Goal: Task Accomplishment & Management: Use online tool/utility

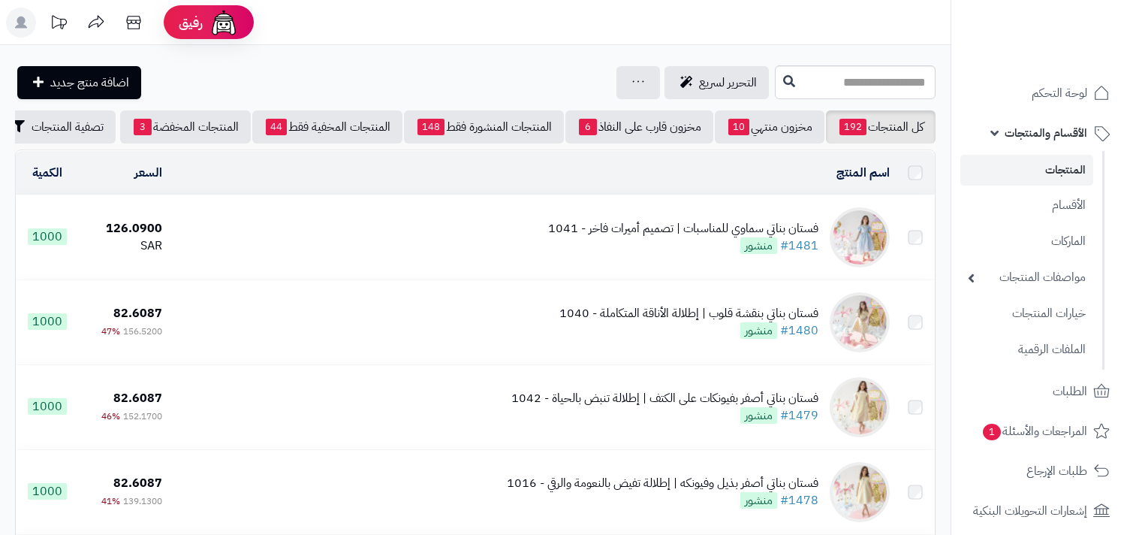
click at [1057, 169] on link "المنتجات" at bounding box center [1027, 170] width 133 height 31
click at [1039, 133] on span "الأقسام والمنتجات" at bounding box center [1046, 132] width 83 height 21
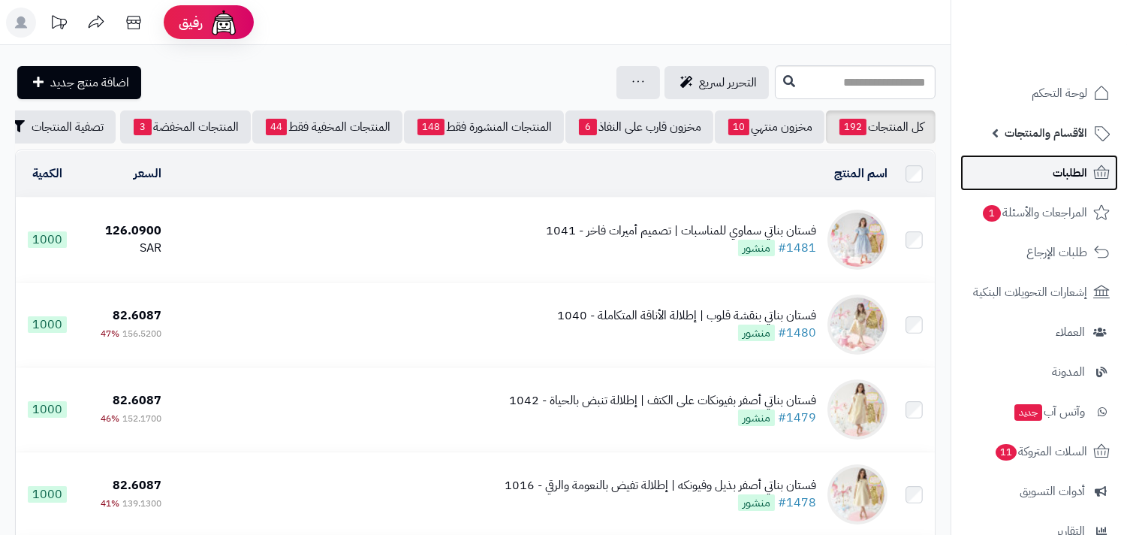
click at [1038, 173] on link "الطلبات" at bounding box center [1040, 173] width 158 height 36
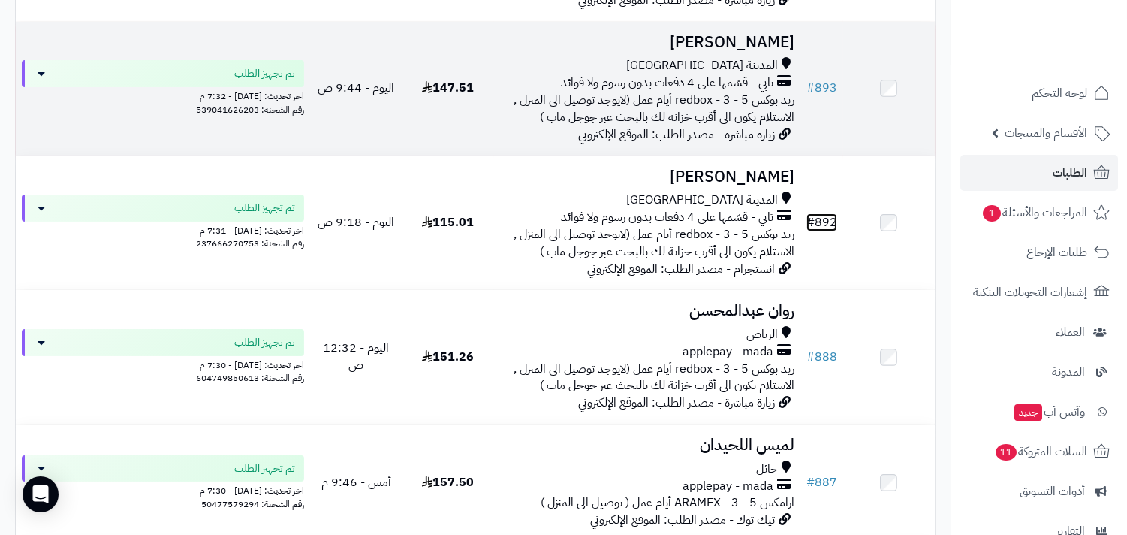
scroll to position [333, 0]
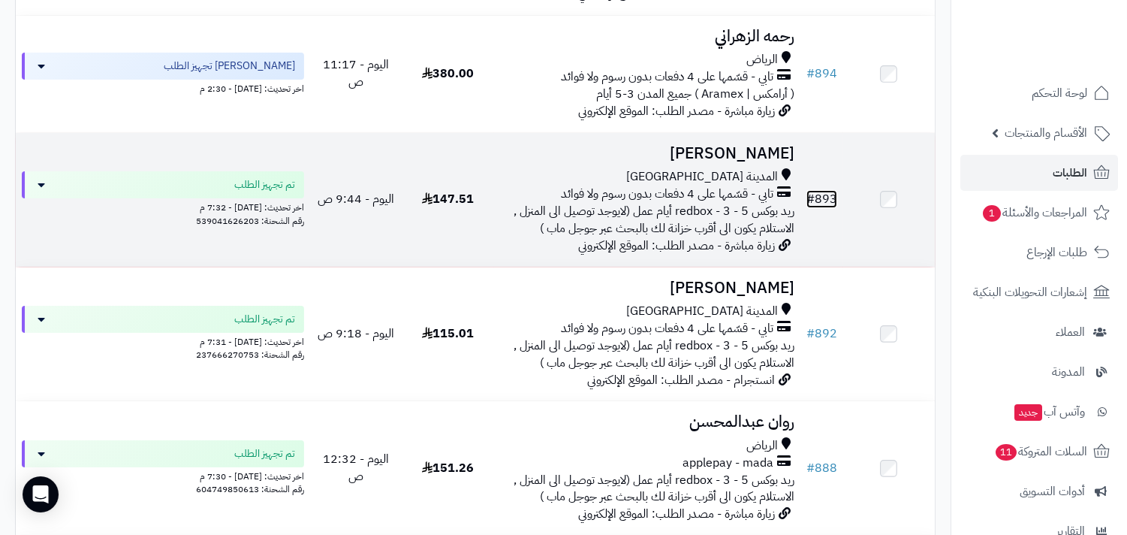
drag, startPoint x: 823, startPoint y: 198, endPoint x: 835, endPoint y: 207, distance: 15.0
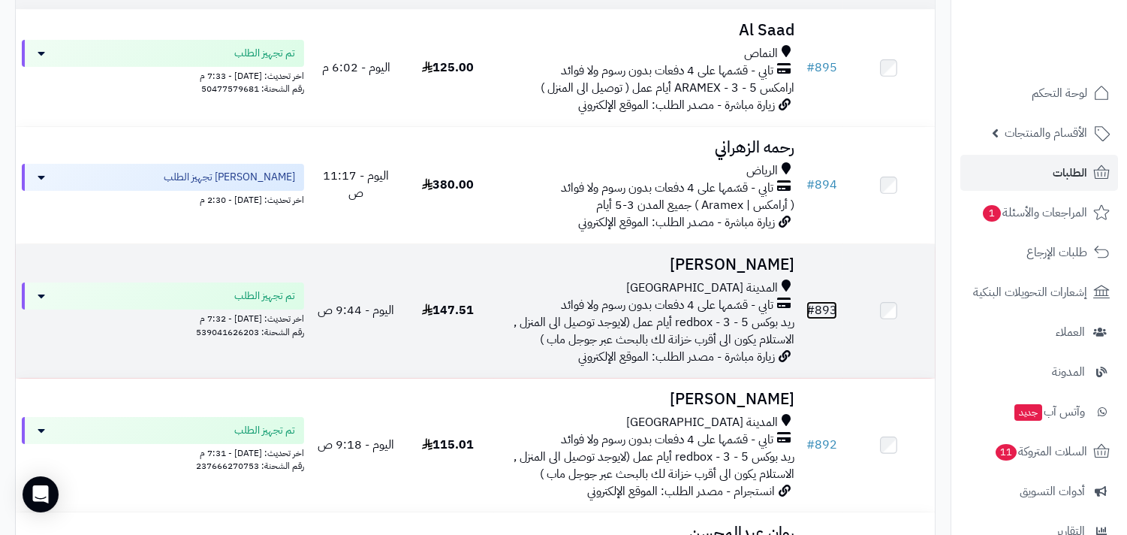
scroll to position [167, 0]
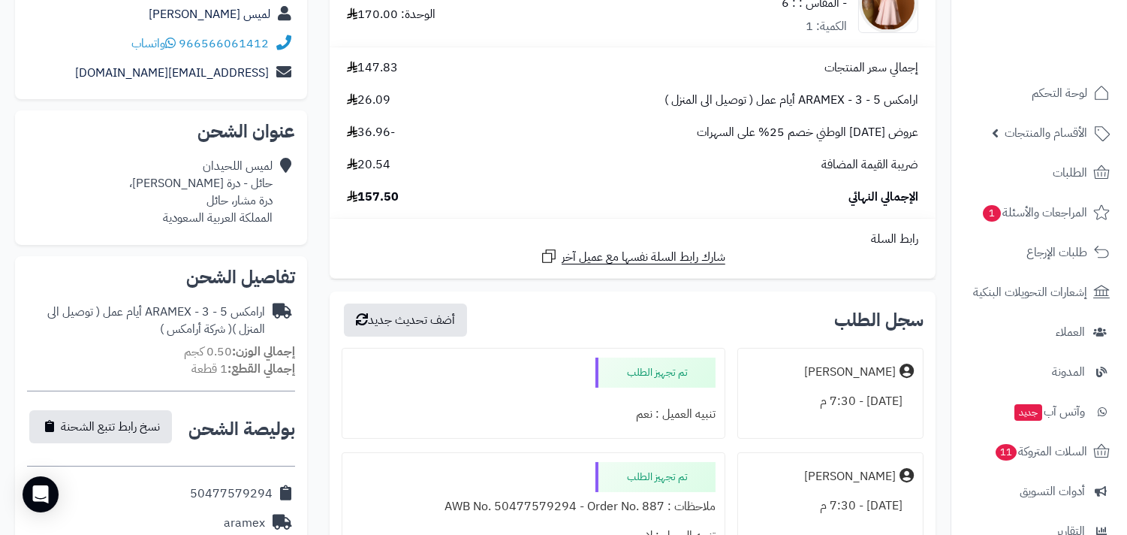
scroll to position [389, 0]
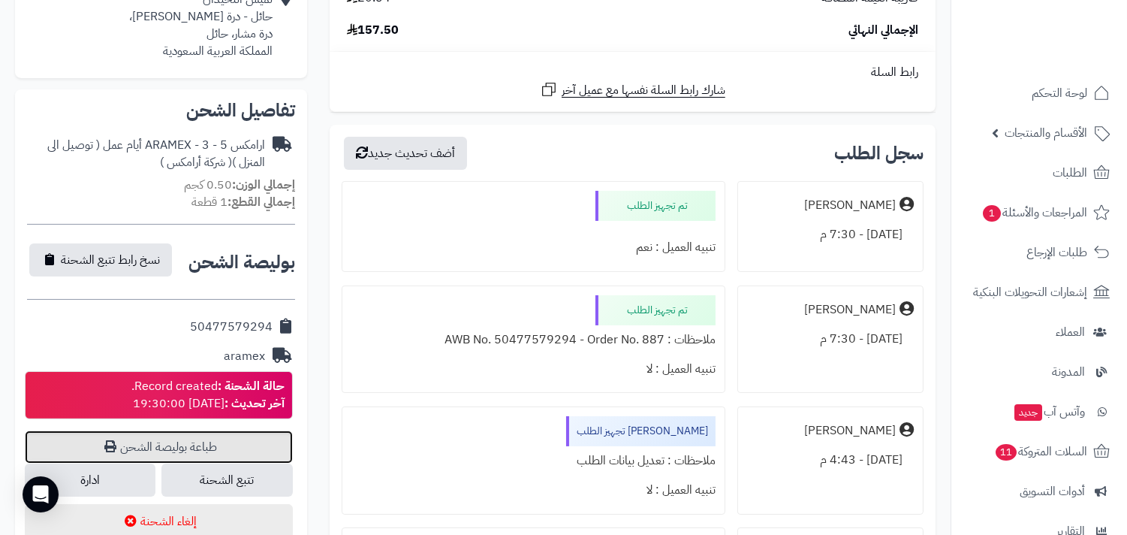
click at [252, 443] on link "طباعة بوليصة الشحن" at bounding box center [159, 446] width 268 height 33
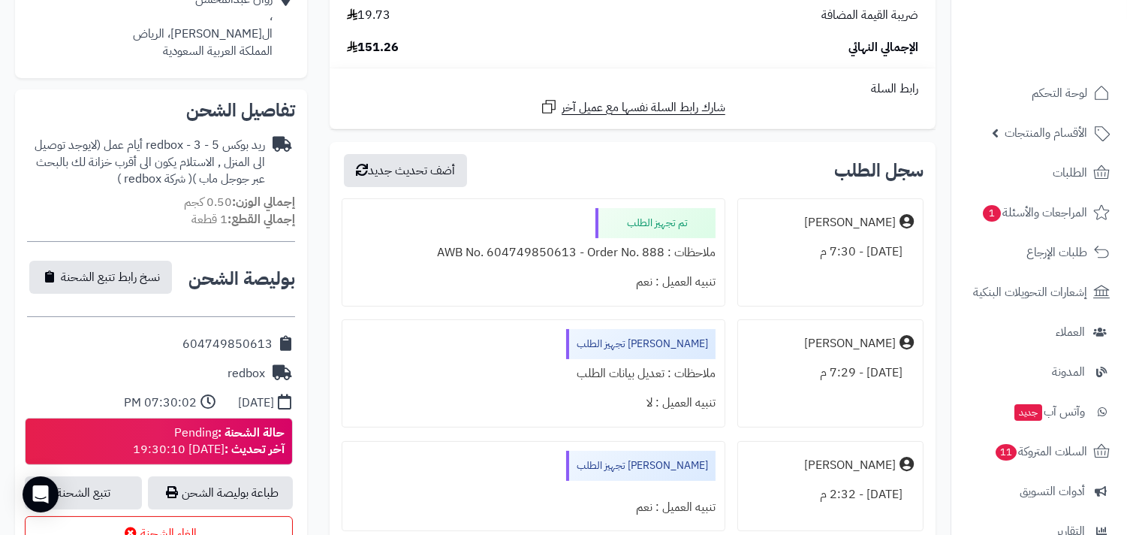
scroll to position [557, 0]
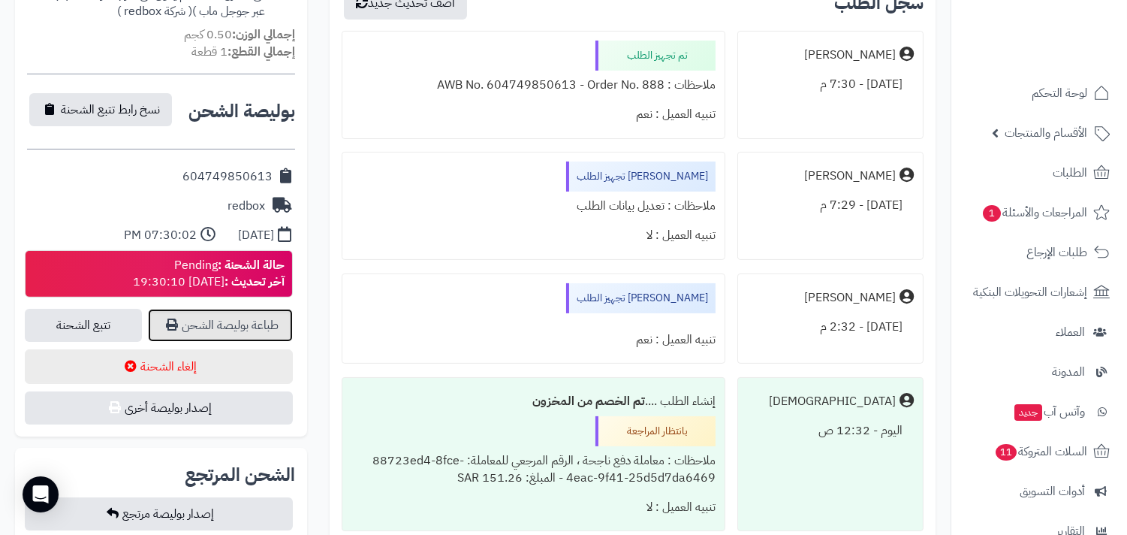
click at [240, 321] on link "طباعة بوليصة الشحن" at bounding box center [220, 325] width 145 height 33
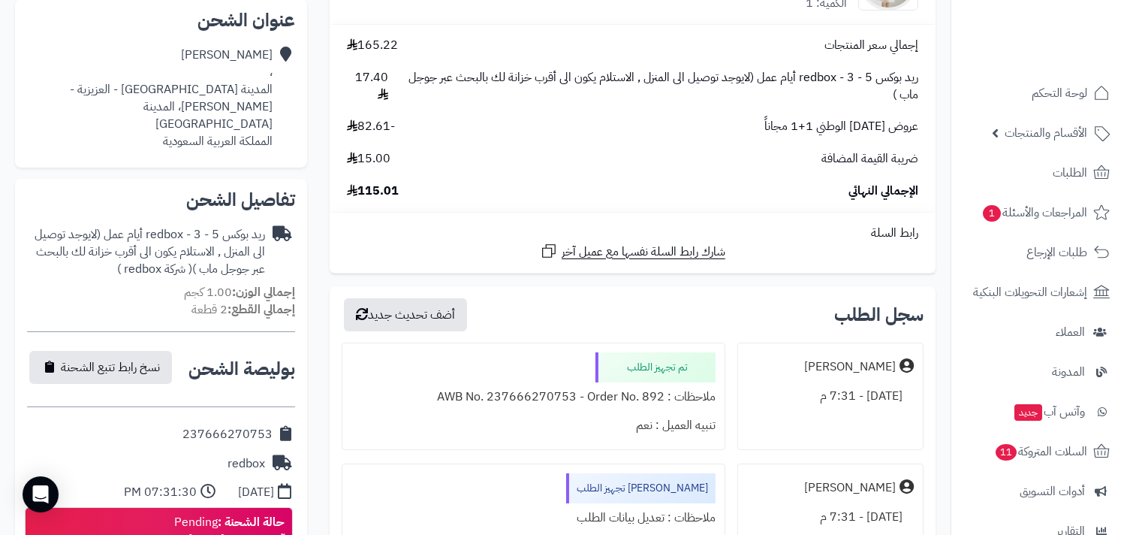
scroll to position [500, 0]
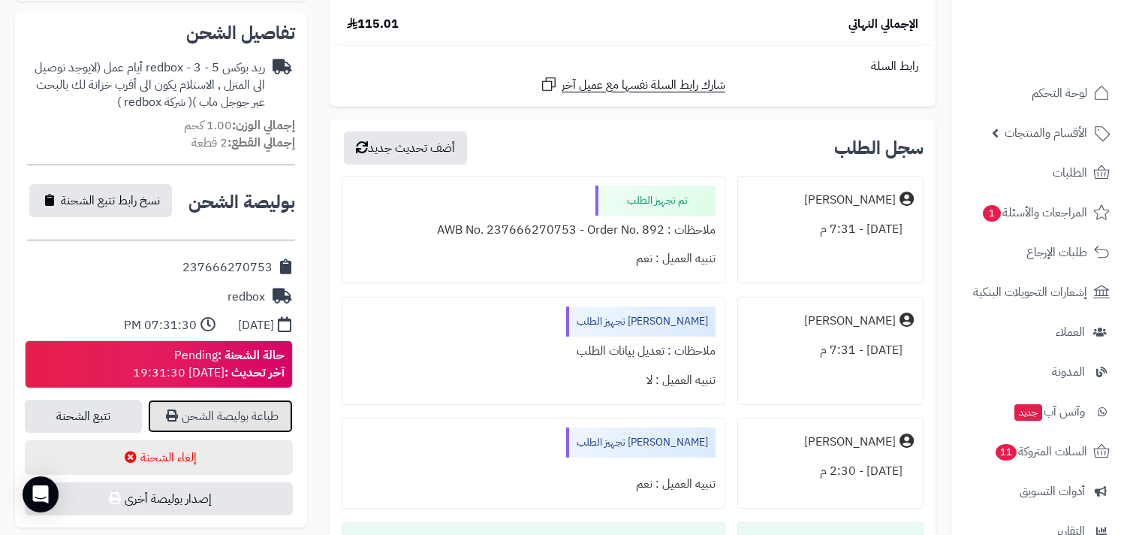
click at [237, 400] on link "طباعة بوليصة الشحن" at bounding box center [220, 416] width 145 height 33
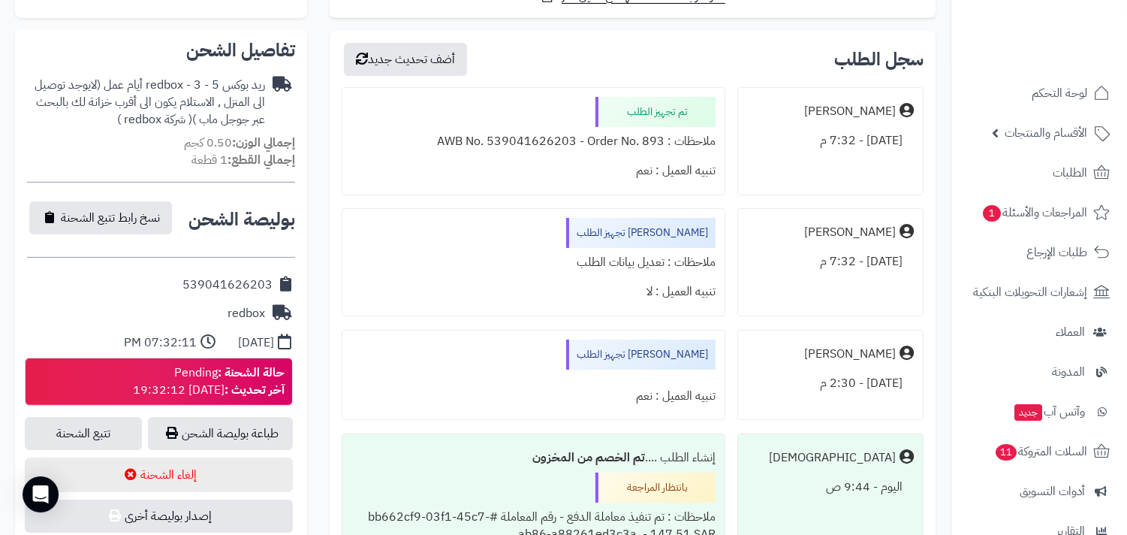
scroll to position [611, 0]
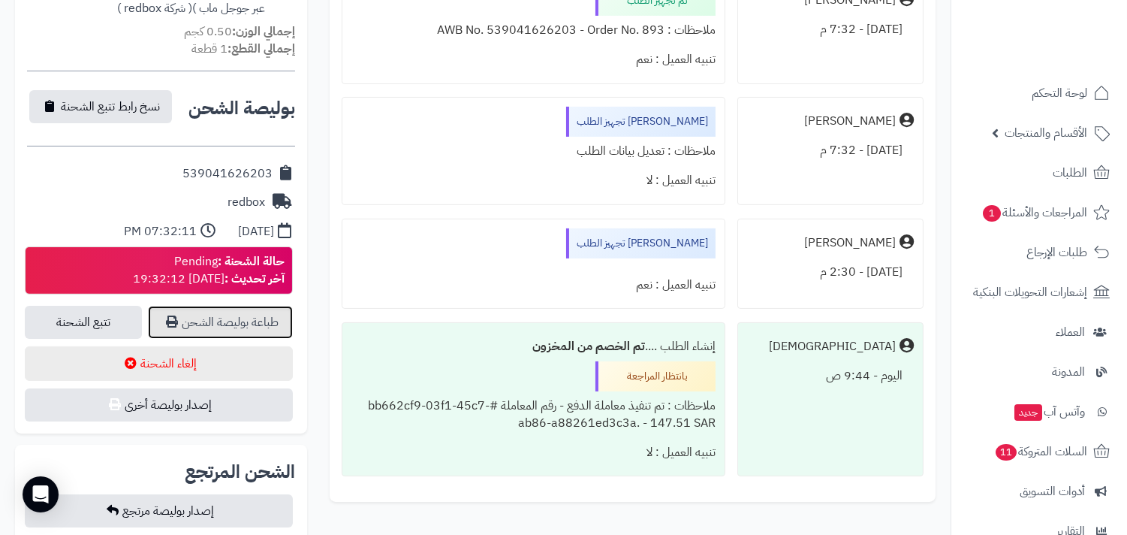
click at [241, 306] on link "طباعة بوليصة الشحن" at bounding box center [220, 322] width 145 height 33
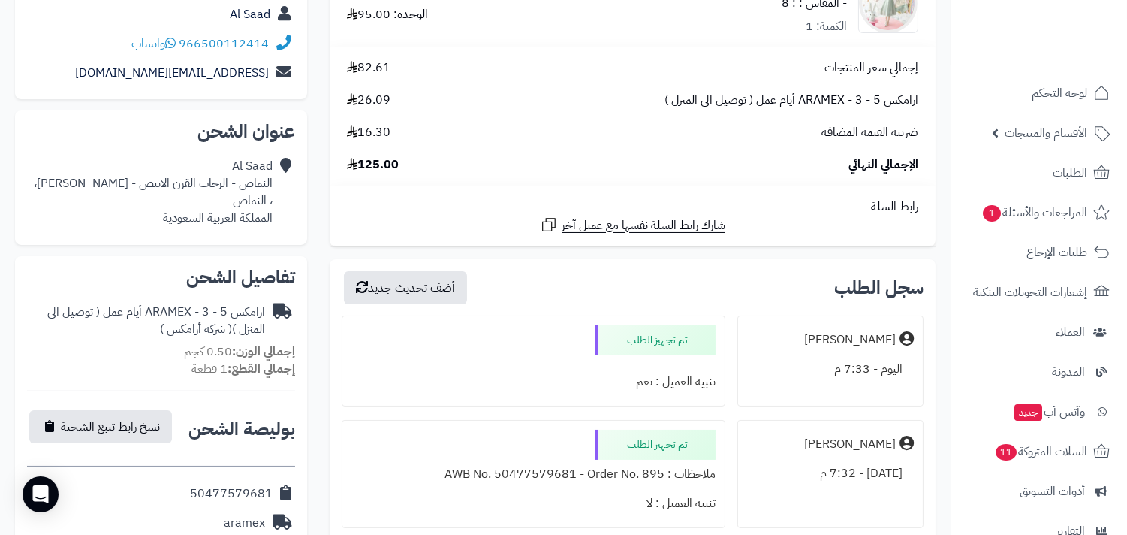
scroll to position [333, 0]
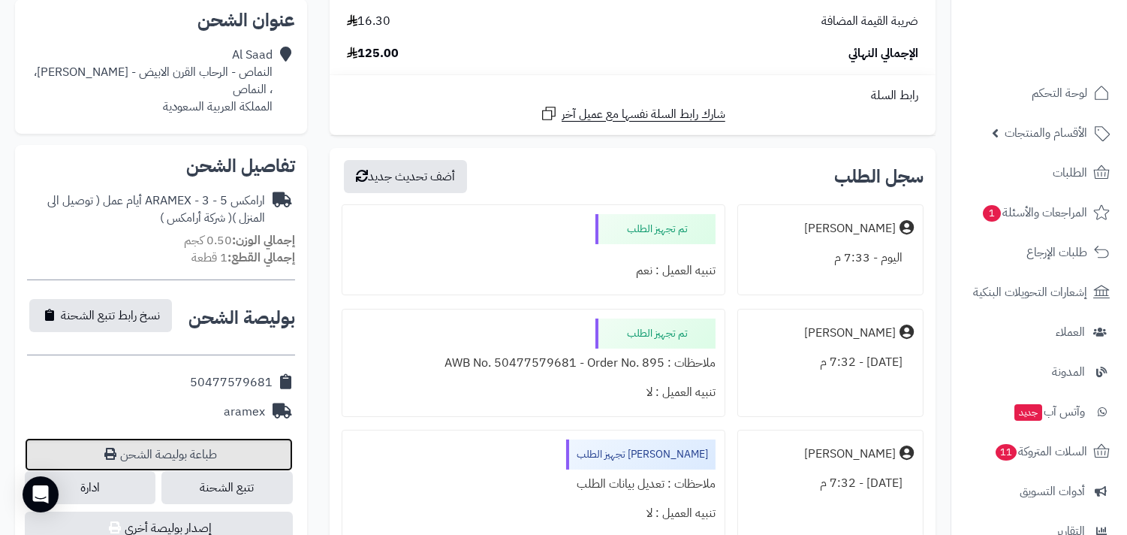
click at [265, 438] on link "طباعة بوليصة الشحن" at bounding box center [159, 454] width 268 height 33
